Goal: Task Accomplishment & Management: Complete application form

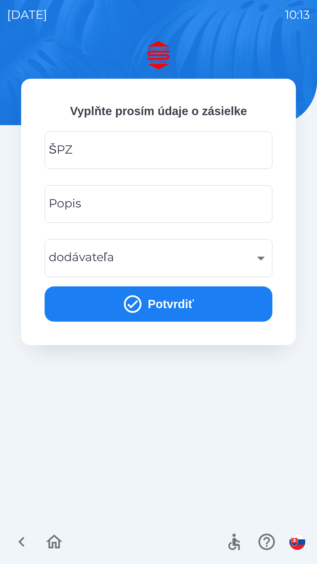
click at [115, 152] on input "ŠPZ" at bounding box center [159, 150] width 214 height 23
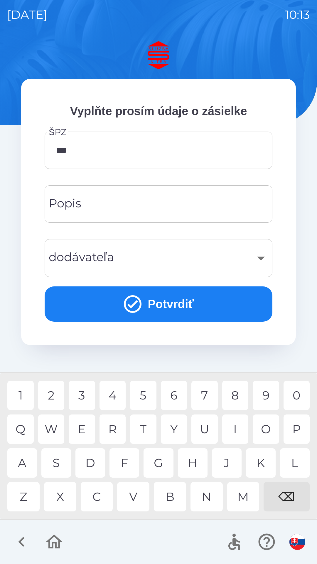
click at [241, 396] on div "8" at bounding box center [235, 394] width 26 height 29
click at [114, 396] on div "4" at bounding box center [113, 394] width 26 height 29
click at [262, 461] on div "K" at bounding box center [261, 462] width 30 height 29
type input "*******"
click at [173, 495] on div "B" at bounding box center [170, 496] width 32 height 29
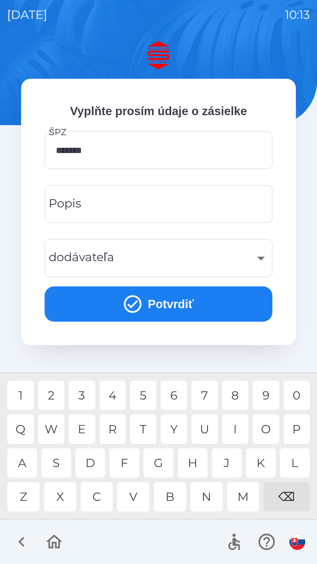
click at [105, 202] on input "Popis" at bounding box center [159, 203] width 214 height 23
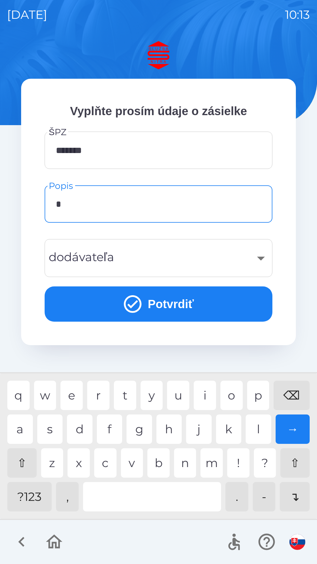
click at [132, 464] on div "v" at bounding box center [132, 462] width 22 height 29
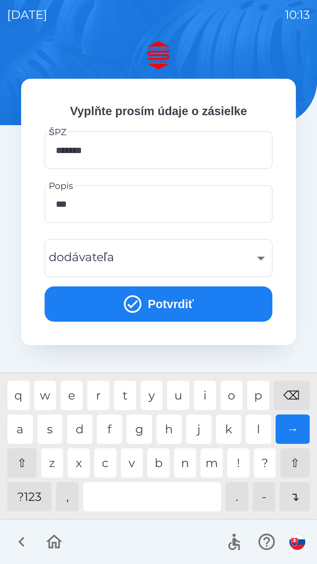
click at [131, 462] on div "v" at bounding box center [132, 462] width 22 height 29
click at [232, 391] on div "o" at bounding box center [231, 394] width 22 height 29
click at [55, 459] on div "z" at bounding box center [52, 462] width 22 height 29
click at [154, 494] on div at bounding box center [152, 496] width 138 height 29
click at [234, 394] on div "o" at bounding box center [231, 394] width 22 height 29
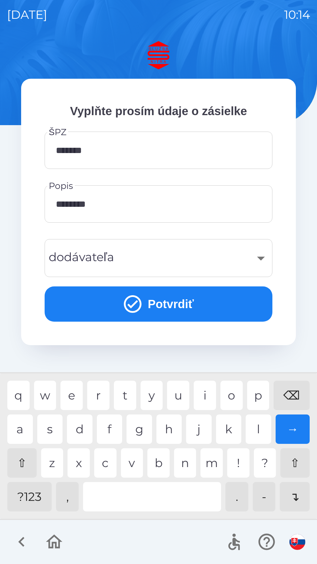
click at [84, 427] on div "d" at bounding box center [80, 428] width 26 height 29
click at [86, 431] on div "d" at bounding box center [80, 428] width 26 height 29
type input "**********"
click at [148, 255] on div "​" at bounding box center [159, 258] width 214 height 24
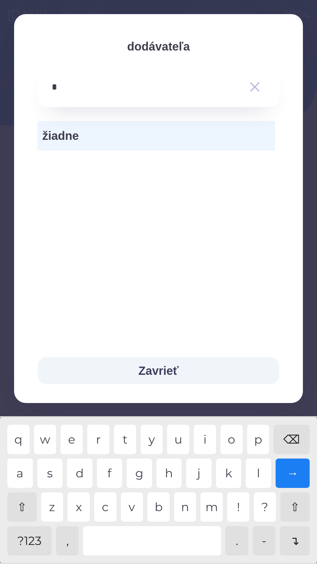
type input "**"
click at [102, 134] on span "žiadne" at bounding box center [156, 136] width 228 height 18
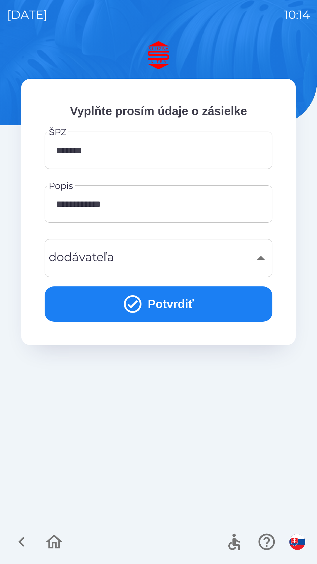
click at [170, 301] on button "Potvrdiť" at bounding box center [159, 303] width 228 height 35
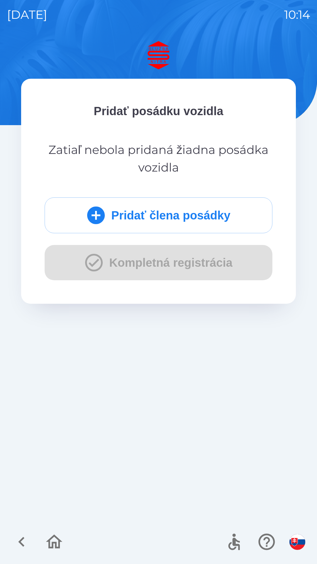
click at [129, 215] on button "Pridať člena posádky" at bounding box center [159, 215] width 228 height 36
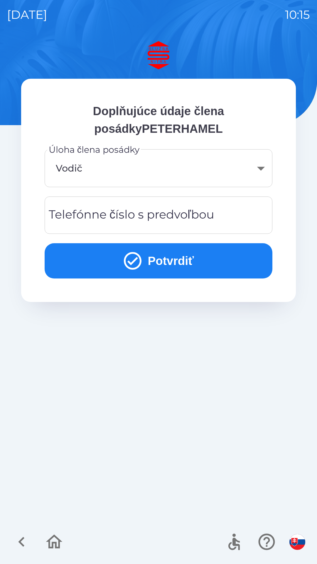
click at [165, 266] on button "Potvrdiť" at bounding box center [159, 260] width 228 height 35
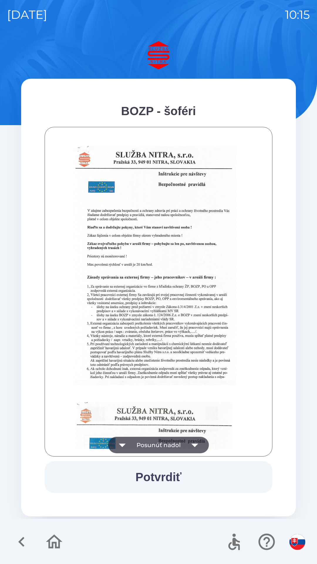
click at [195, 443] on icon "button" at bounding box center [195, 445] width 16 height 16
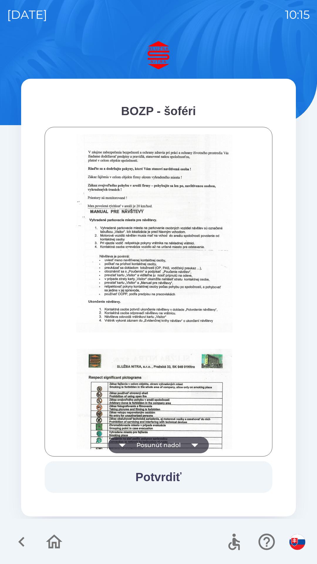
click at [196, 444] on icon "button" at bounding box center [194, 445] width 7 height 4
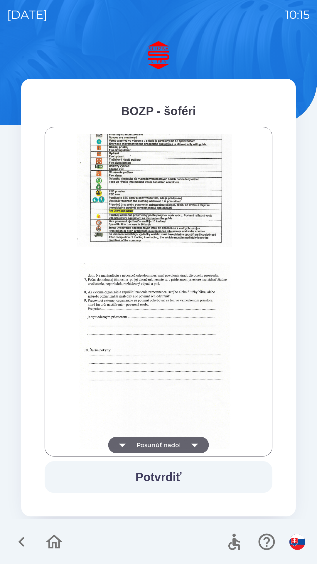
click at [198, 445] on icon "button" at bounding box center [195, 445] width 16 height 16
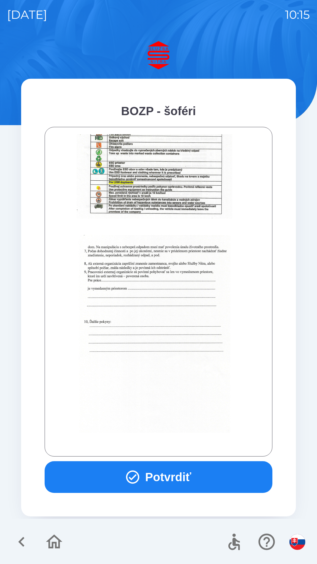
click at [196, 442] on div at bounding box center [158, 291] width 213 height 315
click at [179, 472] on button "Potvrdiť" at bounding box center [159, 477] width 228 height 32
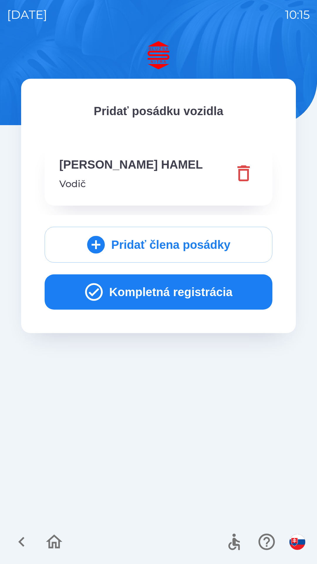
click at [122, 289] on button "Kompletná registrácia" at bounding box center [159, 291] width 228 height 35
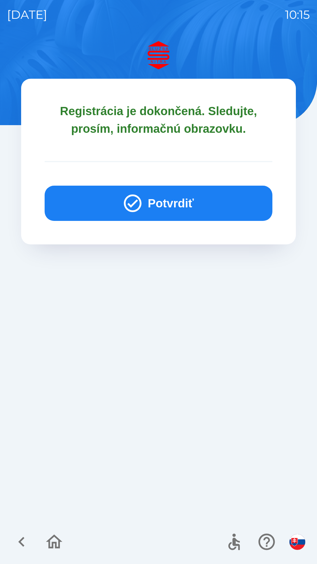
click at [164, 199] on button "Potvrdiť" at bounding box center [159, 203] width 228 height 35
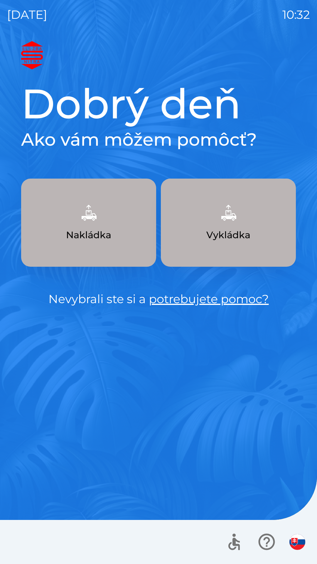
click at [224, 305] on link "potrebujete pomoc?" at bounding box center [209, 299] width 120 height 14
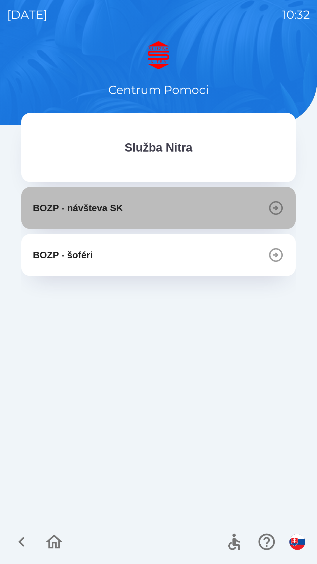
click at [278, 205] on icon "button" at bounding box center [276, 208] width 16 height 16
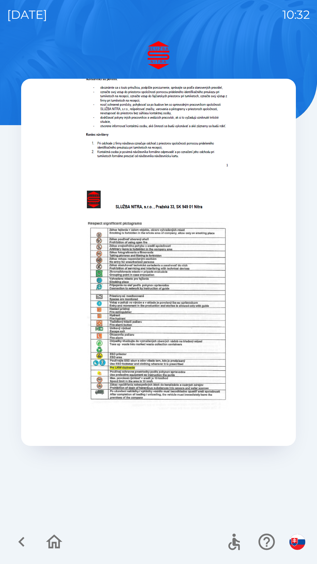
scroll to position [221, 0]
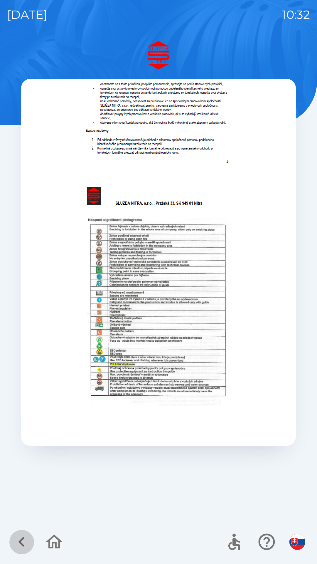
click at [24, 542] on icon "button" at bounding box center [22, 542] width 20 height 20
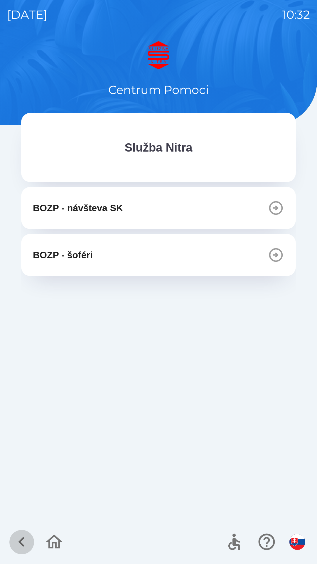
click at [24, 538] on icon "button" at bounding box center [22, 542] width 20 height 20
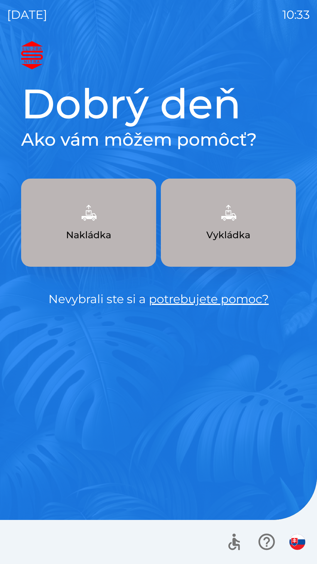
click at [91, 212] on img "button" at bounding box center [89, 213] width 26 height 26
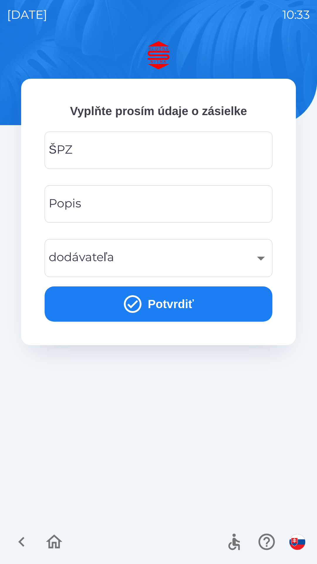
click at [260, 255] on div "​" at bounding box center [159, 258] width 214 height 24
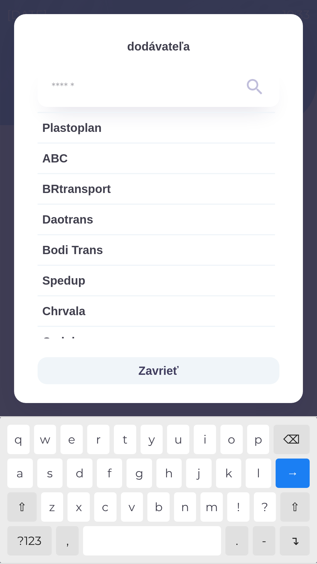
scroll to position [712, 0]
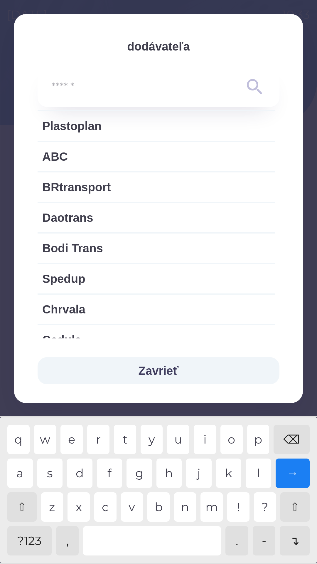
click at [69, 249] on span "Bodi Trans" at bounding box center [156, 248] width 228 height 18
type input "***"
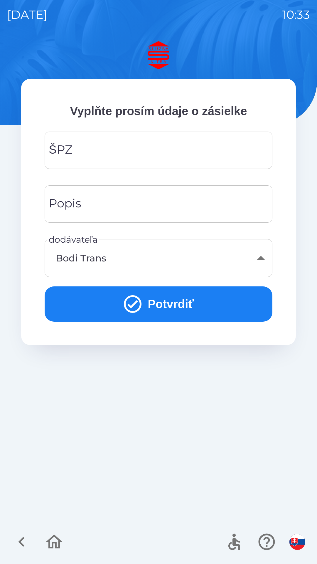
click at [167, 301] on button "Potvrdiť" at bounding box center [159, 303] width 228 height 35
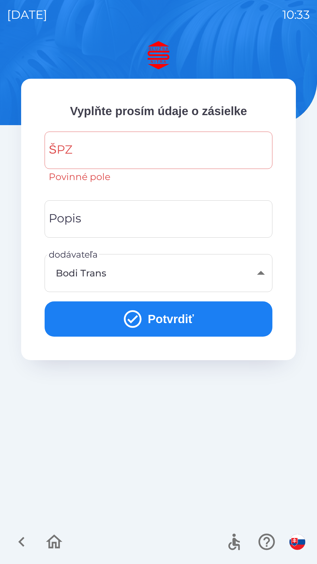
click at [63, 145] on div "ŠPZ ŠPZ Povinné pole" at bounding box center [159, 158] width 228 height 52
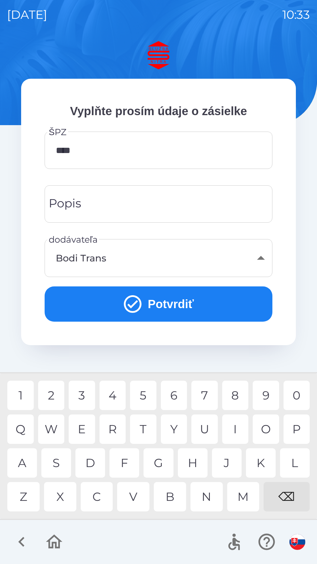
click at [84, 394] on div "3" at bounding box center [82, 394] width 26 height 29
click at [119, 391] on div "4" at bounding box center [113, 394] width 26 height 29
type input "******"
click at [206, 393] on div "7" at bounding box center [204, 394] width 26 height 29
click at [158, 302] on button "Potvrdiť" at bounding box center [159, 303] width 228 height 35
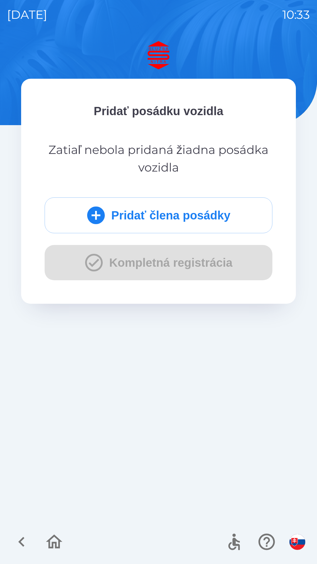
click at [142, 264] on div "Pridať člena posádky Kompletná registrácia" at bounding box center [159, 238] width 228 height 83
click at [162, 259] on div "Pridať člena posádky Kompletná registrácia" at bounding box center [159, 238] width 228 height 83
click at [159, 211] on button "Pridať člena posádky" at bounding box center [159, 215] width 228 height 36
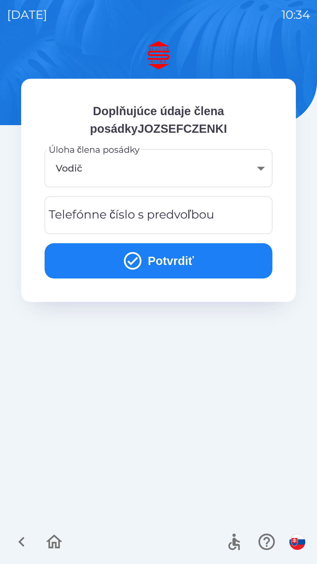
click at [167, 264] on button "Potvrdiť" at bounding box center [159, 260] width 228 height 35
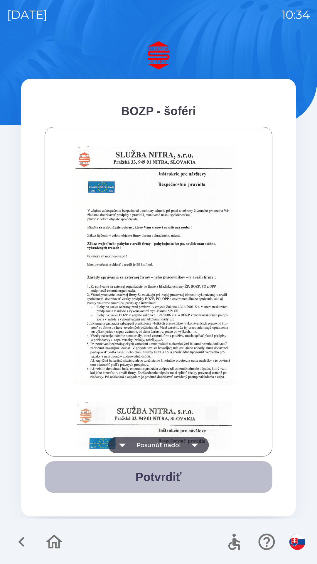
click at [160, 477] on button "Potvrdiť" at bounding box center [159, 477] width 228 height 32
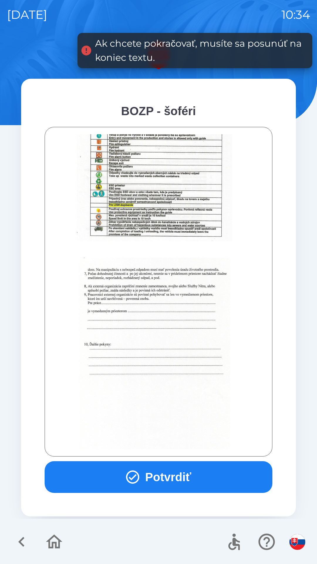
scroll to position [658, 0]
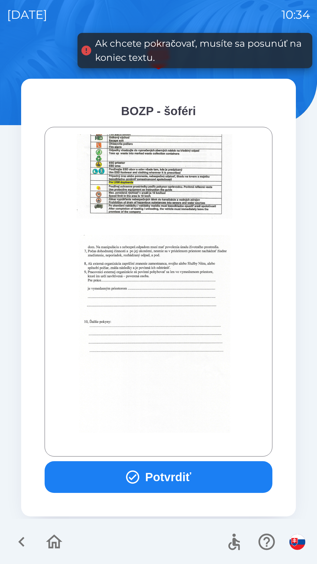
click at [165, 474] on button "Potvrdiť" at bounding box center [159, 477] width 228 height 32
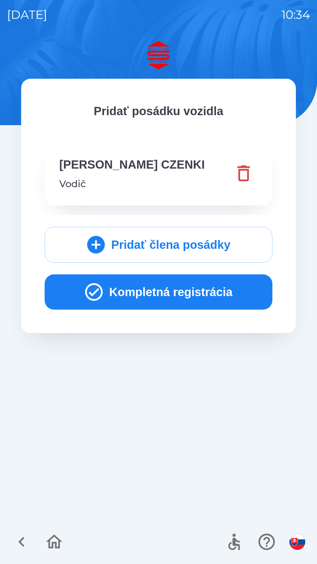
click at [166, 293] on button "Kompletná registrácia" at bounding box center [159, 291] width 228 height 35
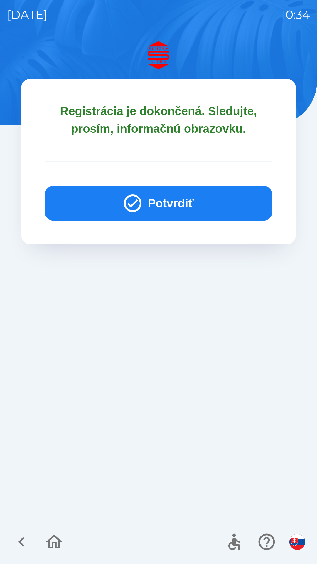
click at [153, 198] on button "Potvrdiť" at bounding box center [159, 203] width 228 height 35
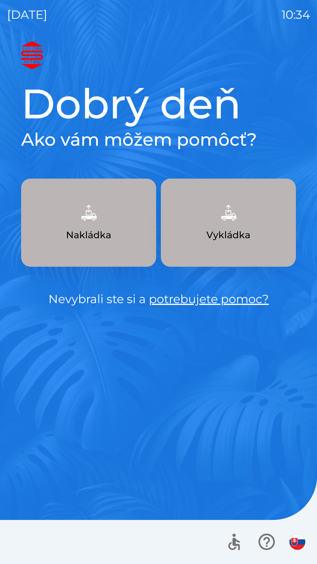
click at [233, 220] on img "button" at bounding box center [228, 213] width 26 height 26
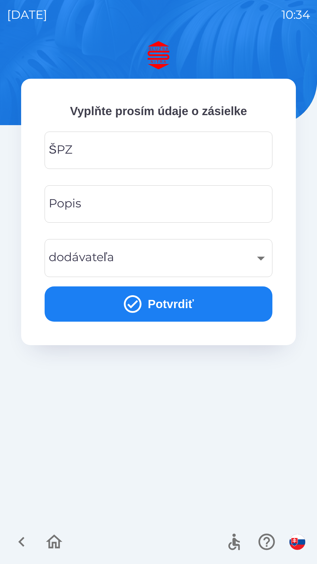
click at [97, 147] on input "ŠPZ" at bounding box center [159, 150] width 214 height 23
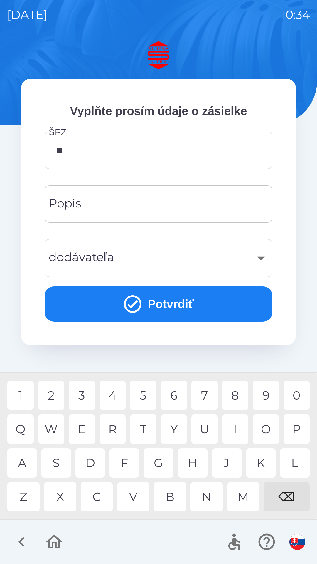
click at [211, 500] on div "N" at bounding box center [207, 496] width 32 height 29
type input "******"
click at [208, 394] on div "7" at bounding box center [204, 394] width 26 height 29
click at [254, 255] on div "​" at bounding box center [159, 258] width 214 height 24
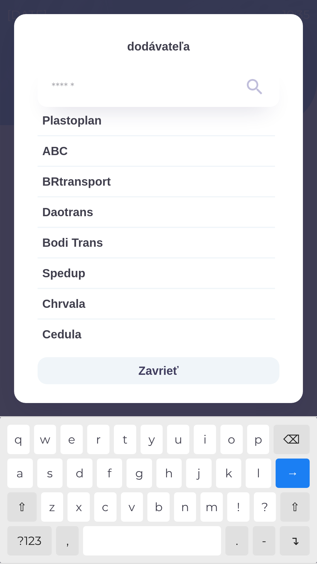
scroll to position [743, 0]
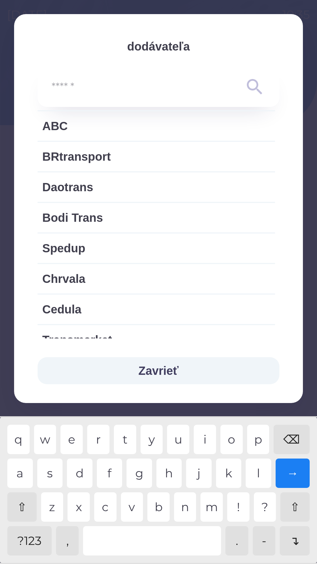
click at [104, 219] on span "Bodi Trans" at bounding box center [156, 218] width 228 height 18
type input "***"
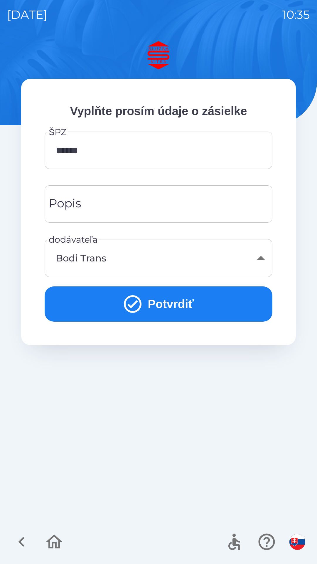
click at [74, 201] on div "Popis Popis" at bounding box center [159, 203] width 228 height 37
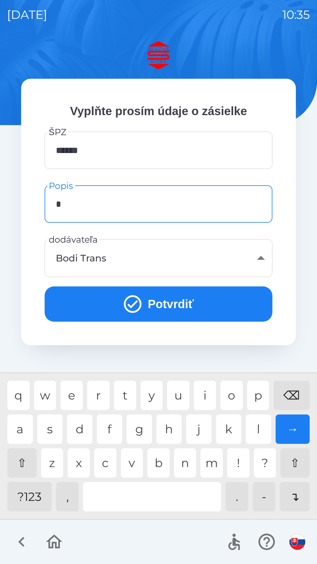
click at [110, 462] on div "c" at bounding box center [105, 462] width 22 height 29
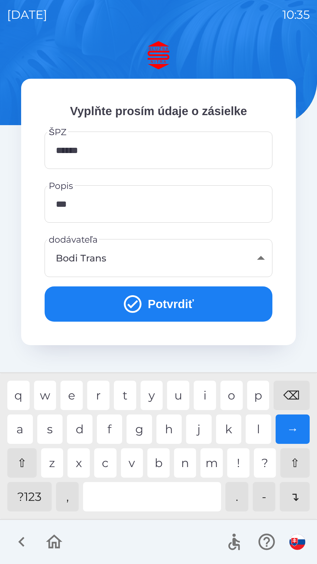
click at [74, 394] on div "e" at bounding box center [71, 394] width 22 height 29
click at [230, 388] on div "o" at bounding box center [231, 394] width 22 height 29
type input "**********"
click at [115, 425] on div "f" at bounding box center [110, 428] width 26 height 29
click at [171, 303] on button "Potvrdiť" at bounding box center [159, 303] width 228 height 35
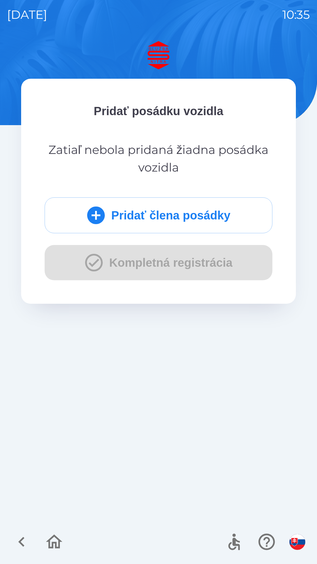
click at [165, 264] on div "Pridať člena posádky Kompletná registrácia" at bounding box center [159, 238] width 228 height 83
click at [160, 215] on button "Pridať člena posádky" at bounding box center [159, 215] width 228 height 36
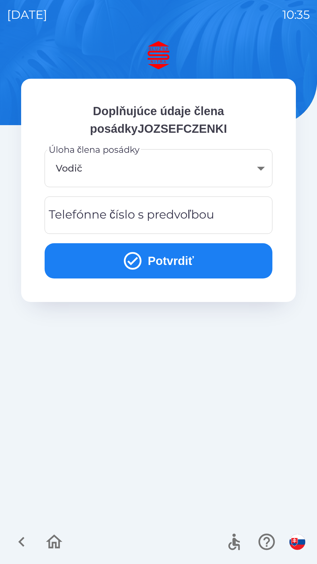
click at [252, 163] on body "[DATE] 10:35 Doplňujúce údaje člena posádkyJOZSEFCZENKI Úloha člena posádky Vod…" at bounding box center [158, 282] width 317 height 564
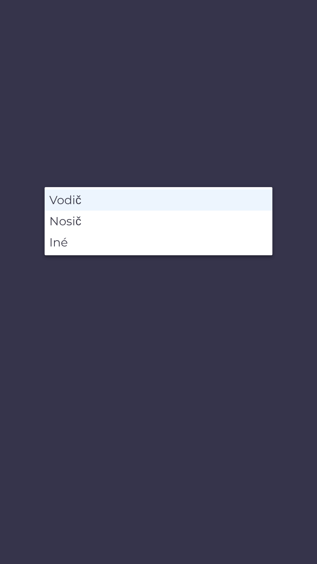
click at [251, 196] on li "Vodič" at bounding box center [159, 199] width 228 height 21
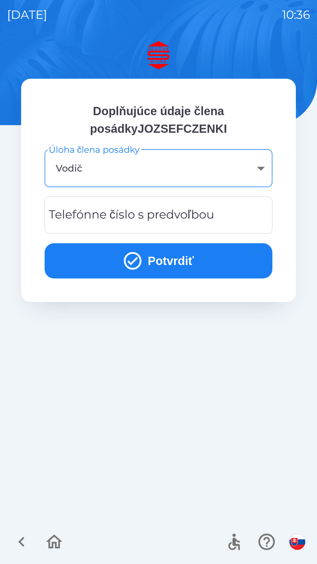
click at [122, 216] on div "Telefónne číslo s predvoľbou Telefónne číslo s predvoľbou" at bounding box center [159, 214] width 228 height 37
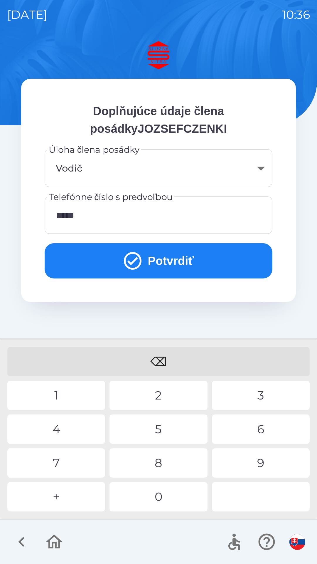
click at [58, 460] on div "7" at bounding box center [56, 462] width 98 height 29
click at [264, 460] on div "9" at bounding box center [261, 462] width 98 height 29
click at [262, 394] on div "3" at bounding box center [261, 394] width 98 height 29
type input "**********"
click at [172, 257] on button "Potvrdiť" at bounding box center [159, 260] width 228 height 35
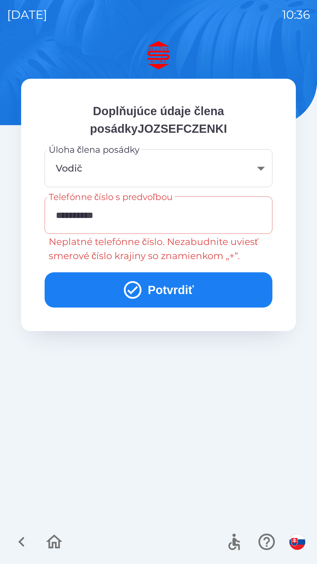
click at [144, 287] on button "Potvrdiť" at bounding box center [159, 289] width 228 height 35
click at [21, 536] on icon "button" at bounding box center [22, 542] width 20 height 20
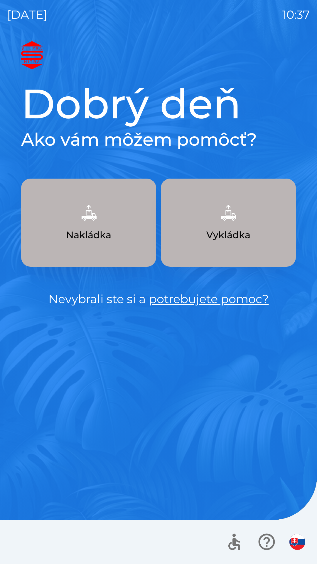
click at [90, 221] on img "button" at bounding box center [89, 213] width 26 height 26
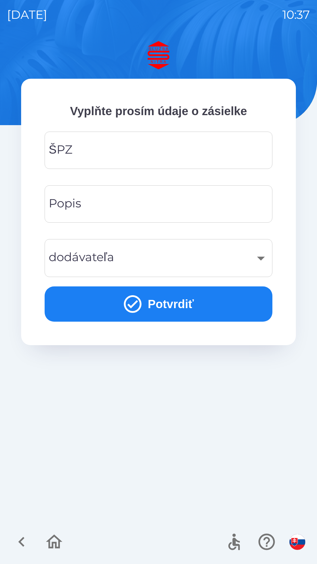
click at [72, 149] on input "ŠPZ" at bounding box center [159, 150] width 214 height 23
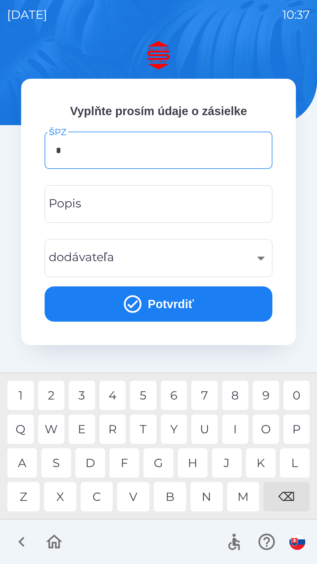
click at [291, 426] on div "P" at bounding box center [297, 428] width 26 height 29
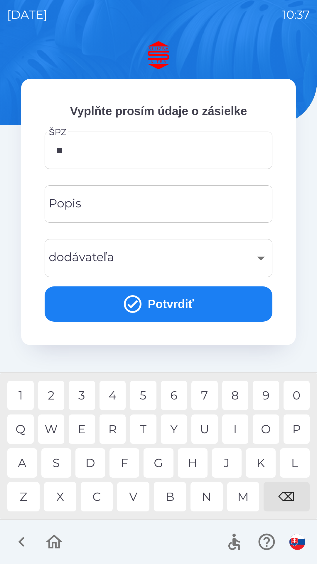
click at [205, 495] on div "N" at bounding box center [207, 496] width 32 height 29
type input "******"
click at [113, 207] on input "Popis" at bounding box center [159, 203] width 214 height 23
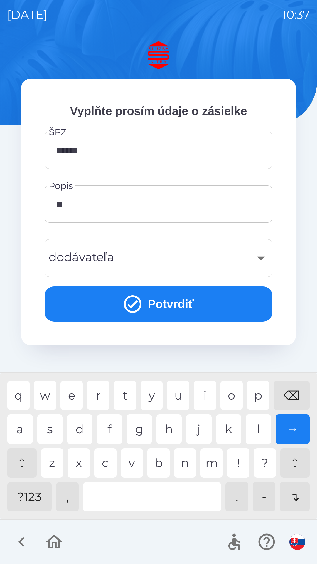
click at [227, 393] on div "o" at bounding box center [231, 394] width 22 height 29
click at [53, 431] on div "s" at bounding box center [50, 428] width 26 height 29
click at [81, 386] on div "e" at bounding box center [71, 394] width 22 height 29
click at [113, 425] on div "f" at bounding box center [110, 428] width 26 height 29
click at [76, 394] on div "e" at bounding box center [71, 394] width 22 height 29
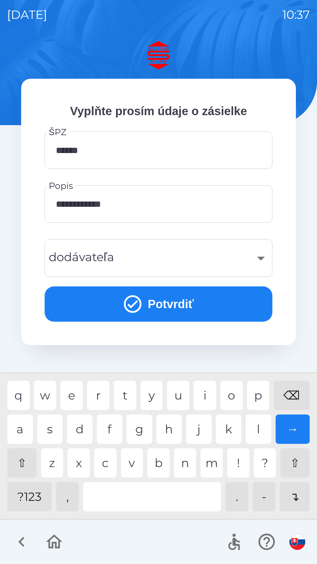
click at [229, 427] on div "k" at bounding box center [229, 428] width 26 height 29
type input "**********"
click at [148, 256] on div "​" at bounding box center [159, 258] width 214 height 24
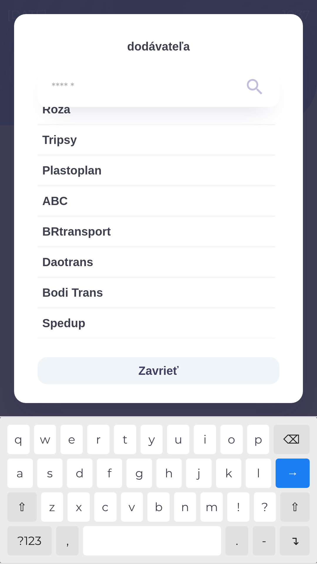
scroll to position [668, 0]
click at [112, 289] on span "Bodi Trans" at bounding box center [156, 292] width 228 height 18
type input "***"
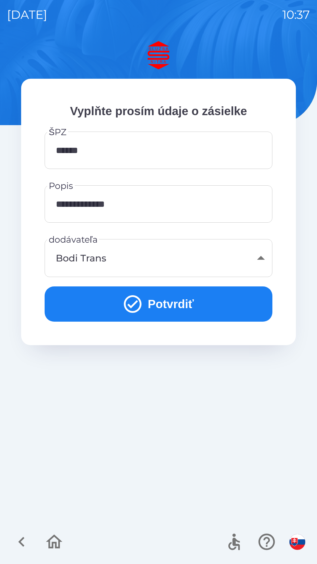
click at [168, 299] on button "Potvrdiť" at bounding box center [159, 303] width 228 height 35
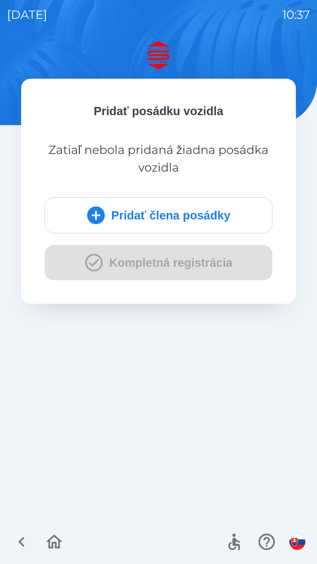
click at [173, 265] on div "Pridať člena posádky Kompletná registrácia" at bounding box center [159, 238] width 228 height 83
click at [164, 211] on button "Pridať člena posádky" at bounding box center [159, 215] width 228 height 36
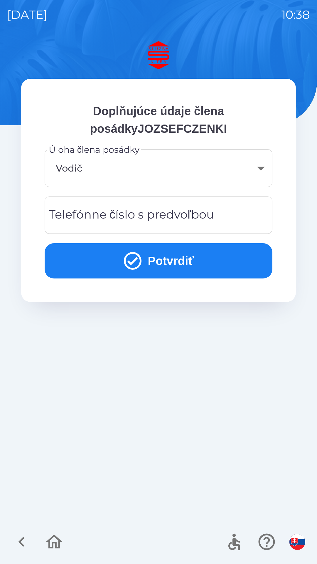
click at [259, 160] on body "[DATE] 10:38 Doplňujúce údaje člena posádkyJOZSEFCZENKI Úloha člena posádky Vod…" at bounding box center [158, 282] width 317 height 564
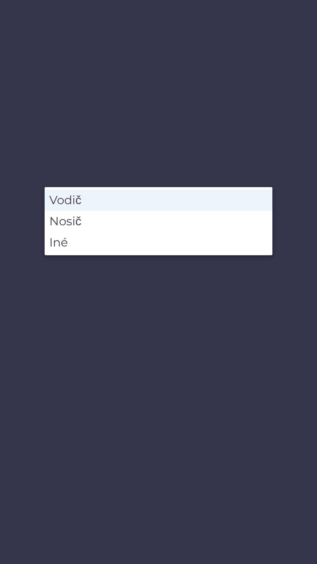
click at [185, 220] on li "Nosič" at bounding box center [159, 221] width 228 height 21
type input "******"
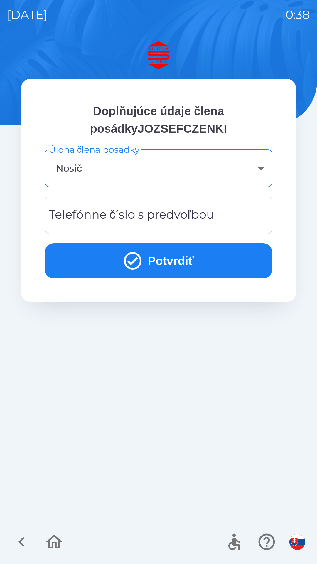
click at [100, 214] on div "Telefónne číslo s predvoľbou Telefónne číslo s predvoľbou" at bounding box center [159, 214] width 228 height 37
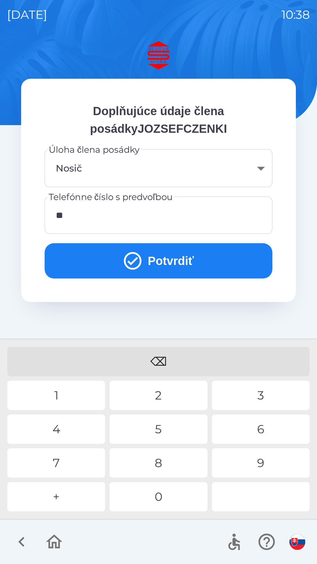
click at [262, 394] on div "3" at bounding box center [261, 394] width 98 height 29
click at [162, 496] on div "0" at bounding box center [159, 496] width 98 height 29
click at [62, 454] on div "7" at bounding box center [56, 462] width 98 height 29
type input "**********"
click at [157, 389] on div "2" at bounding box center [159, 394] width 98 height 29
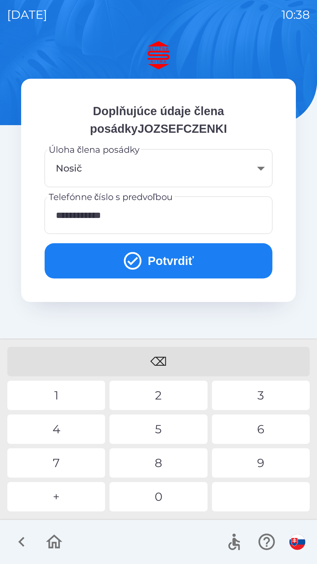
click at [167, 254] on button "Potvrdiť" at bounding box center [159, 260] width 228 height 35
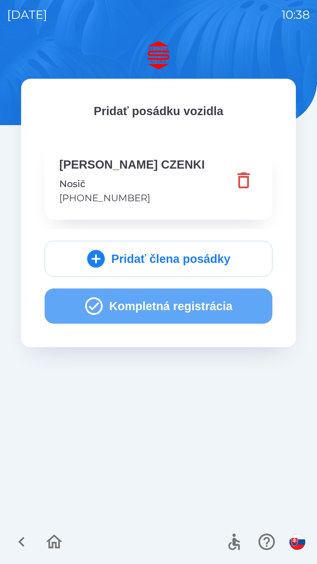
click at [171, 303] on button "Kompletná registrácia" at bounding box center [159, 305] width 228 height 35
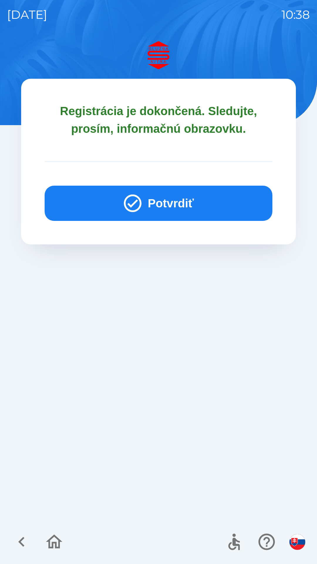
click at [161, 198] on button "Potvrdiť" at bounding box center [159, 203] width 228 height 35
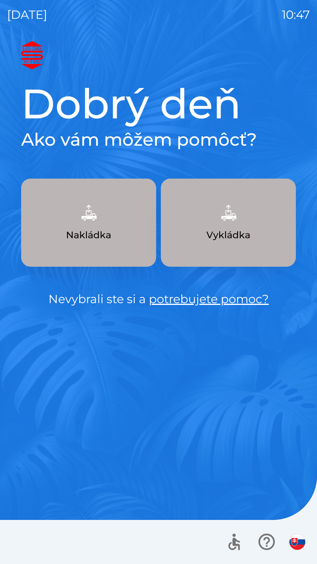
click at [239, 233] on p "Vykládka" at bounding box center [228, 235] width 44 height 14
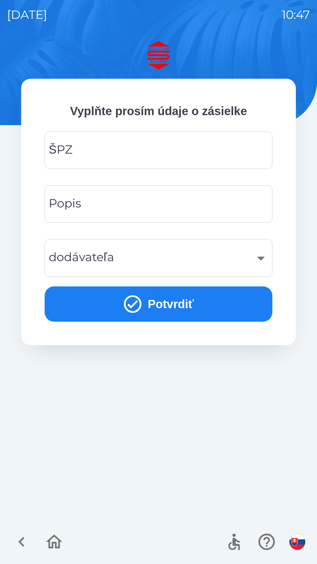
click at [60, 154] on div "ŠPZ ŠPZ" at bounding box center [159, 150] width 228 height 37
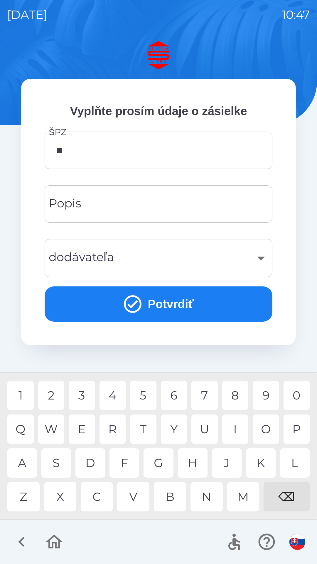
click at [88, 459] on div "D" at bounding box center [90, 462] width 30 height 29
click at [112, 393] on div "4" at bounding box center [113, 394] width 26 height 29
click at [50, 392] on div "2" at bounding box center [51, 394] width 26 height 29
click at [81, 392] on div "3" at bounding box center [82, 394] width 26 height 29
type input "*******"
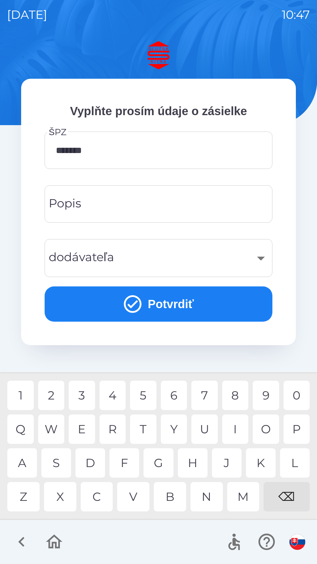
click at [58, 206] on div "Popis Popis" at bounding box center [159, 203] width 228 height 37
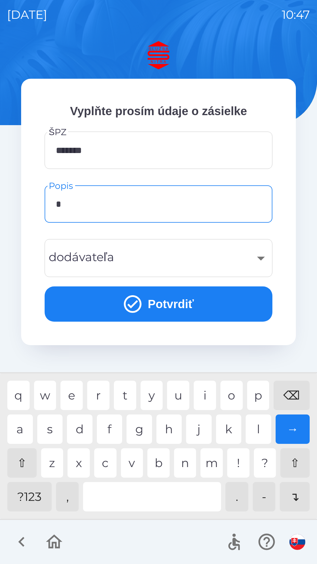
click at [230, 430] on div "k" at bounding box center [229, 428] width 26 height 29
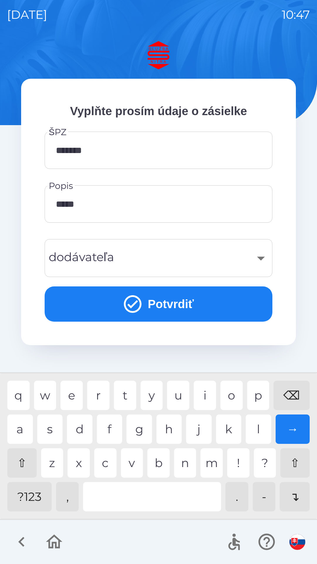
click at [230, 391] on div "o" at bounding box center [231, 394] width 22 height 29
click at [182, 467] on div "n" at bounding box center [185, 462] width 22 height 29
type input "*******"
click at [154, 394] on div "y" at bounding box center [152, 394] width 22 height 29
click at [54, 255] on div "​" at bounding box center [159, 258] width 214 height 24
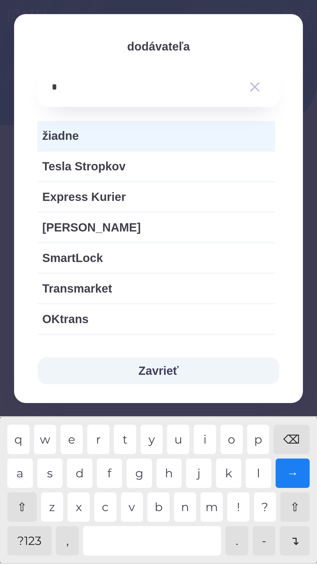
click at [227, 477] on div "k" at bounding box center [229, 472] width 26 height 29
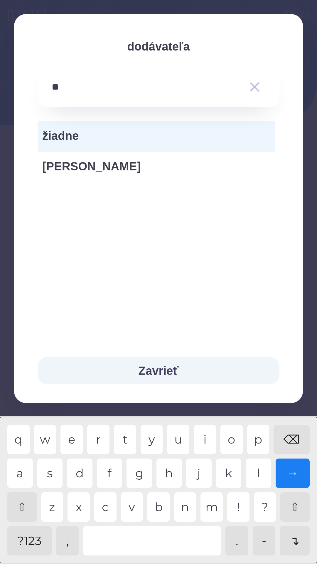
click at [20, 472] on div "a" at bounding box center [20, 472] width 26 height 29
click at [124, 437] on div "t" at bounding box center [125, 439] width 22 height 29
click at [185, 506] on div "n" at bounding box center [185, 506] width 22 height 29
click at [238, 542] on div "." at bounding box center [236, 540] width 23 height 29
type input "*********"
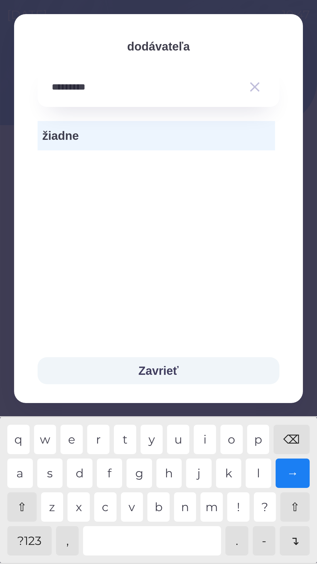
click at [227, 471] on div "k" at bounding box center [229, 472] width 26 height 29
click at [157, 367] on button "Zavrieť" at bounding box center [159, 370] width 242 height 27
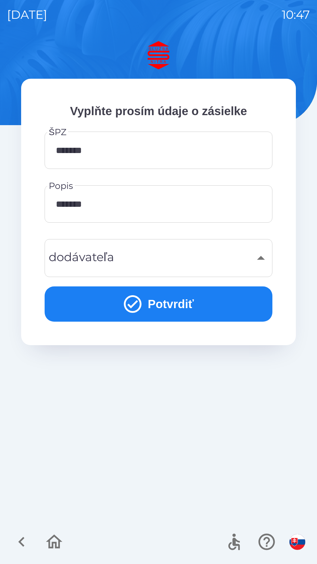
click at [148, 304] on button "Potvrdiť" at bounding box center [159, 303] width 228 height 35
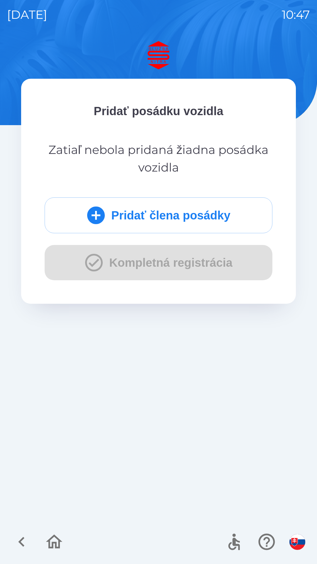
click at [75, 214] on button "Pridať člena posádky" at bounding box center [159, 215] width 228 height 36
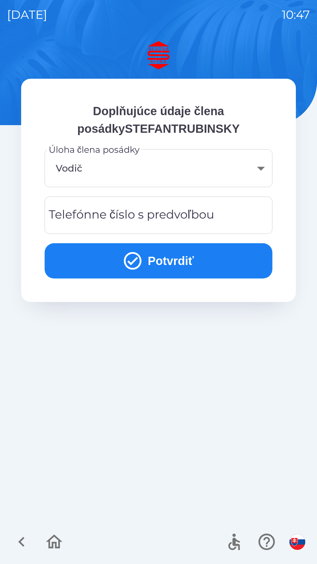
click at [62, 215] on div "Telefónne číslo s predvoľbou Telefónne číslo s predvoľbou" at bounding box center [159, 214] width 228 height 37
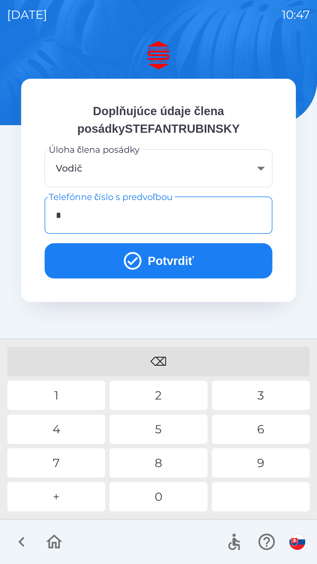
click at [56, 496] on div "+" at bounding box center [56, 496] width 98 height 29
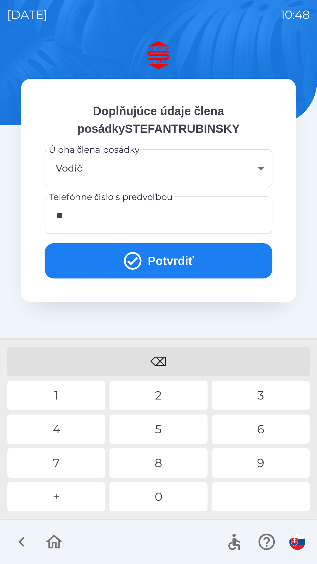
click at [57, 427] on div "4" at bounding box center [56, 428] width 98 height 29
click at [262, 462] on div "9" at bounding box center [261, 462] width 98 height 29
click at [56, 392] on div "1" at bounding box center [56, 394] width 98 height 29
click at [158, 464] on div "8" at bounding box center [159, 462] width 98 height 29
type input "**********"
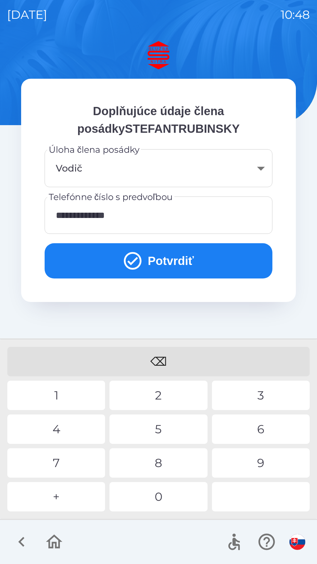
click at [156, 467] on div "8" at bounding box center [159, 462] width 98 height 29
click at [163, 263] on button "Potvrdiť" at bounding box center [159, 260] width 228 height 35
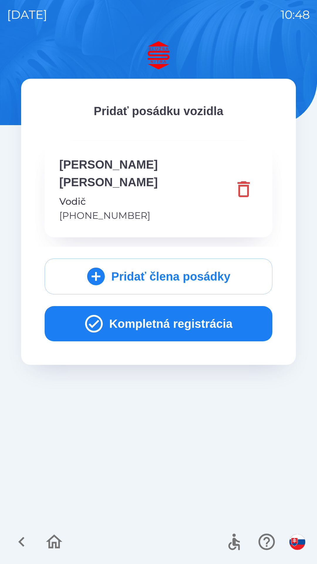
click at [161, 306] on button "Kompletná registrácia" at bounding box center [159, 323] width 228 height 35
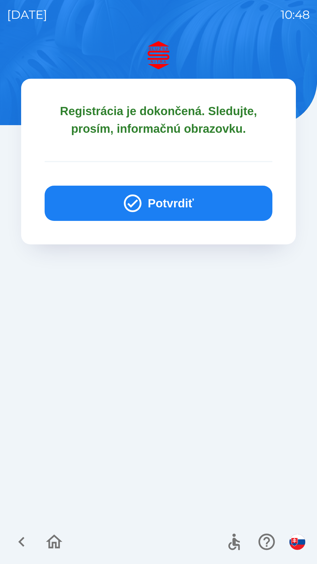
click at [171, 202] on button "Potvrdiť" at bounding box center [159, 203] width 228 height 35
